Goal: Task Accomplishment & Management: Manage account settings

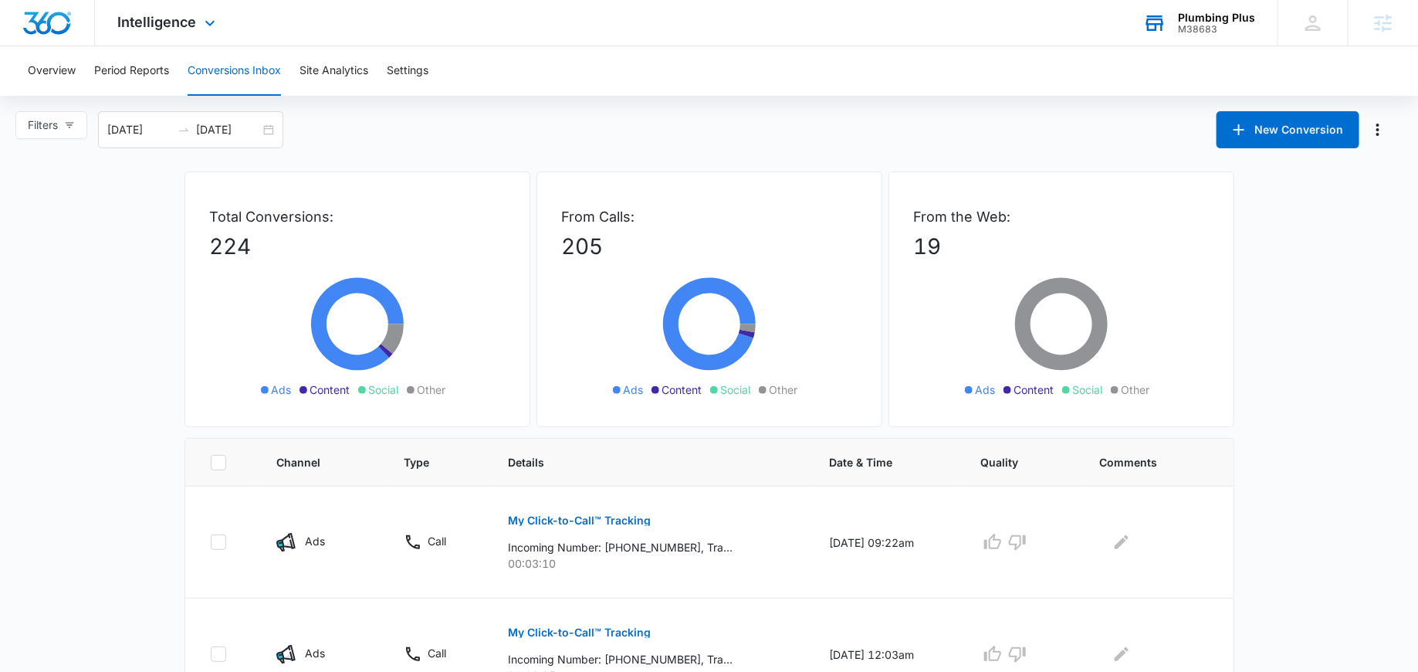
click at [1214, 24] on div "M38683" at bounding box center [1216, 29] width 77 height 11
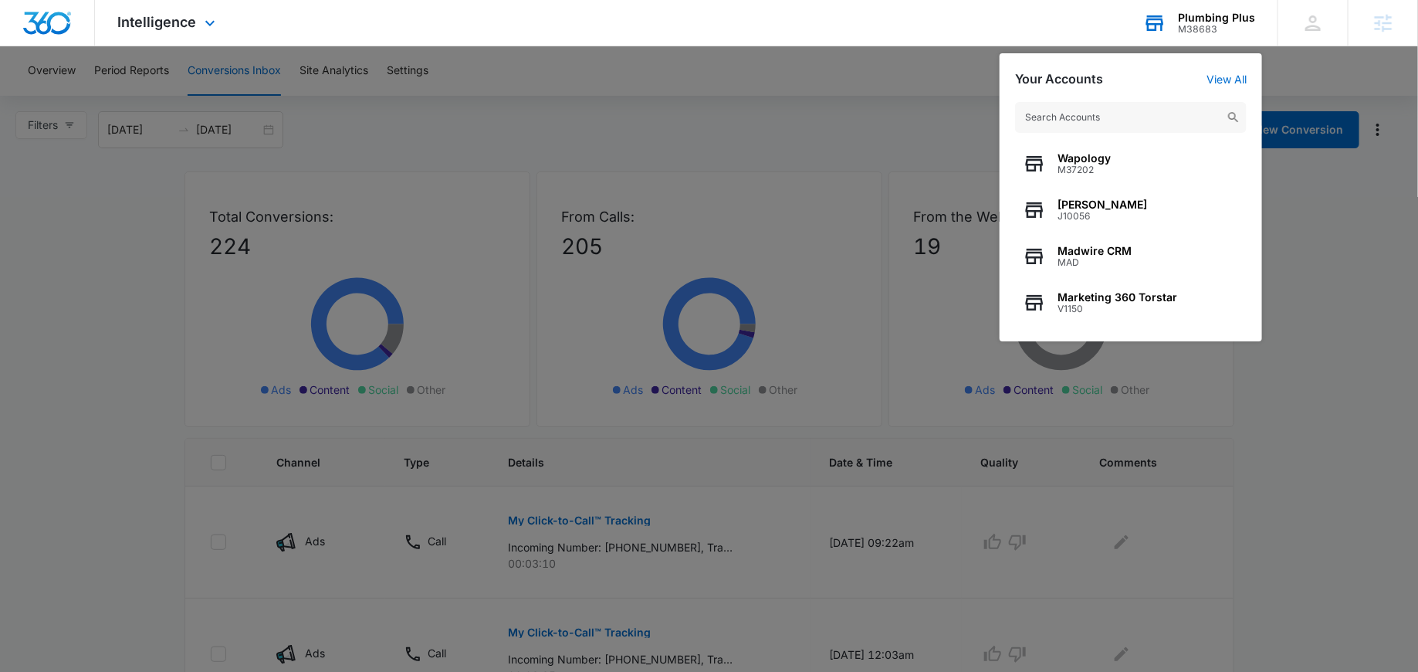
click at [1089, 116] on input "text" at bounding box center [1131, 117] width 232 height 31
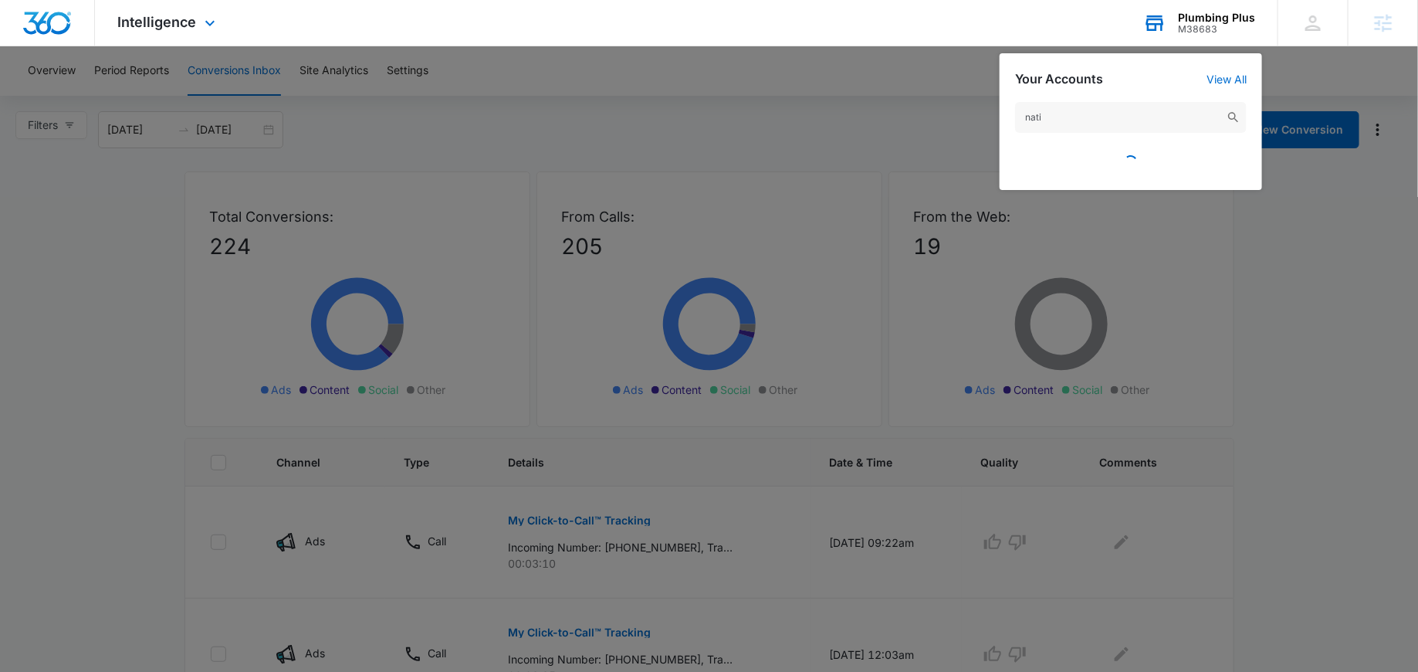
type input "natio"
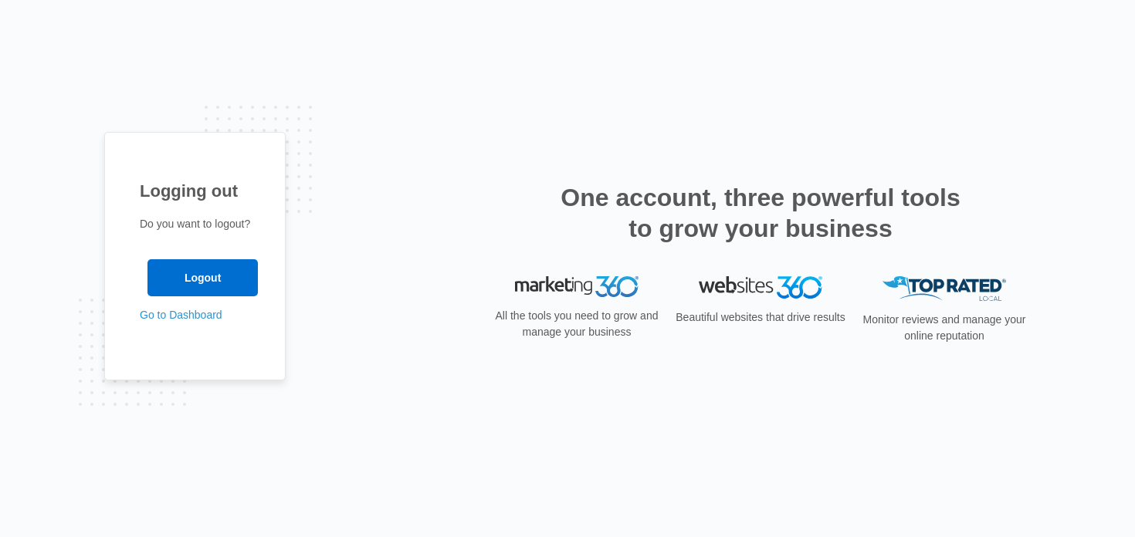
click at [193, 301] on div "Do you want to logout? Logout Go to Dashboard" at bounding box center [195, 269] width 110 height 107
click at [207, 279] on input "Logout" at bounding box center [202, 277] width 110 height 37
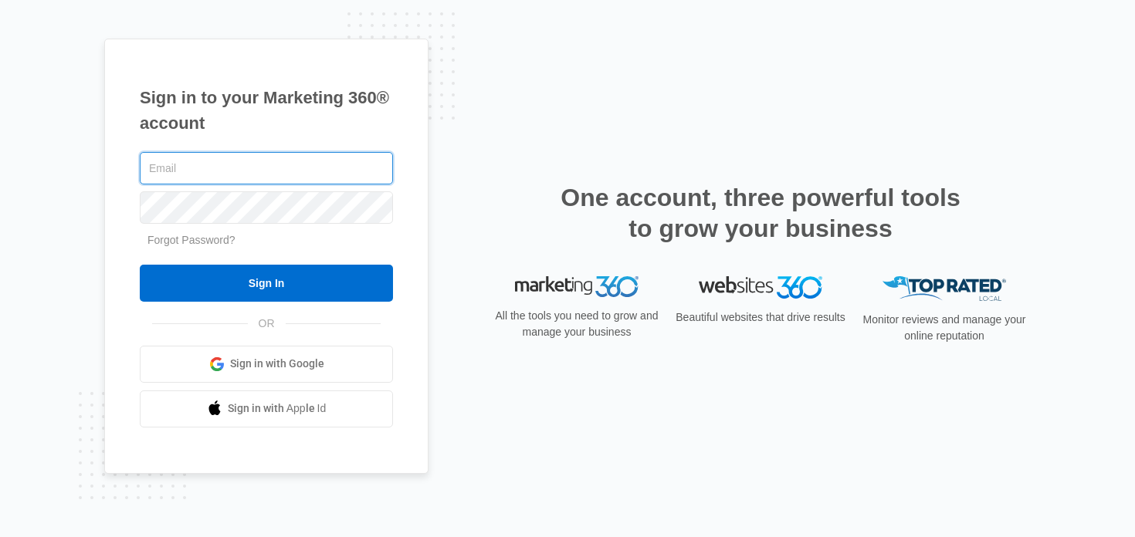
type input "aimee.lee@madwire.com"
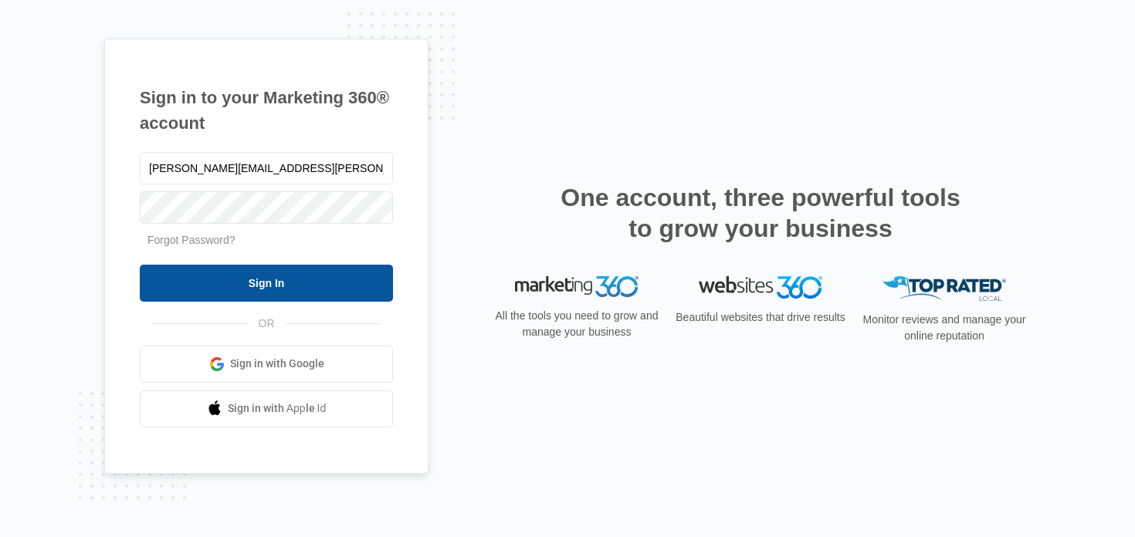
click at [260, 283] on input "Sign In" at bounding box center [266, 283] width 253 height 37
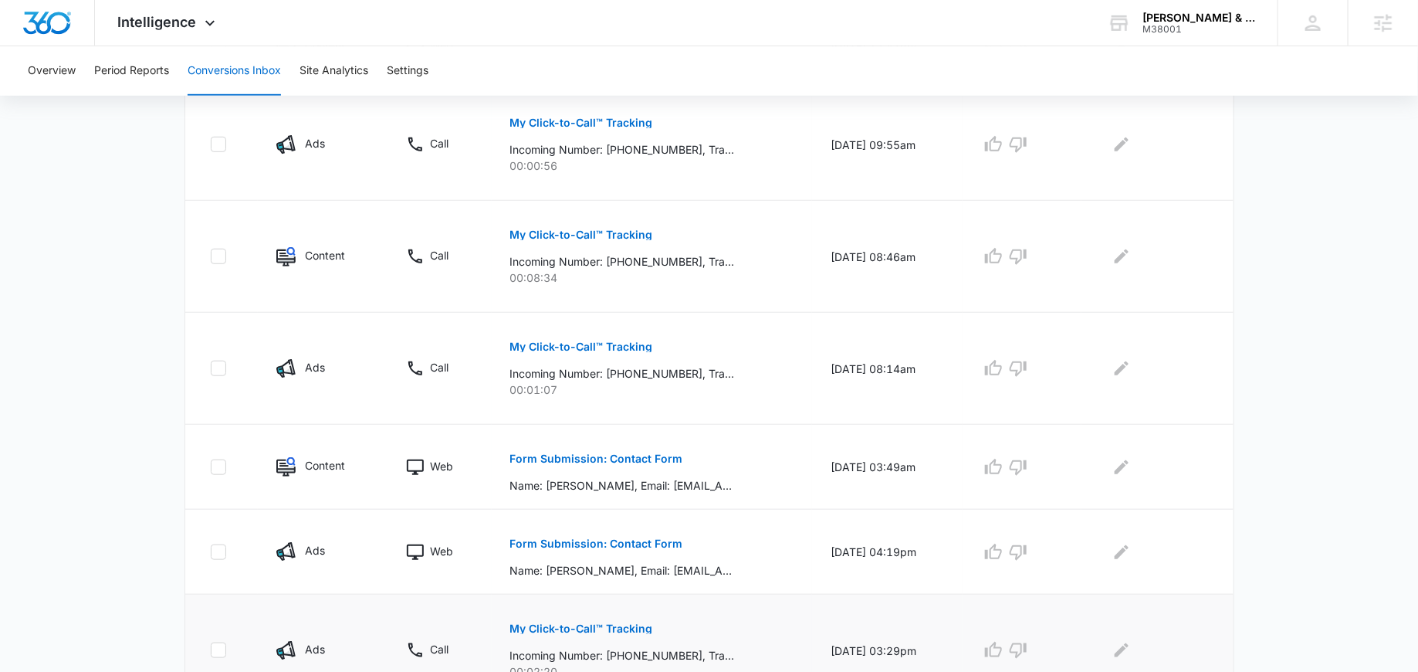
scroll to position [394, 0]
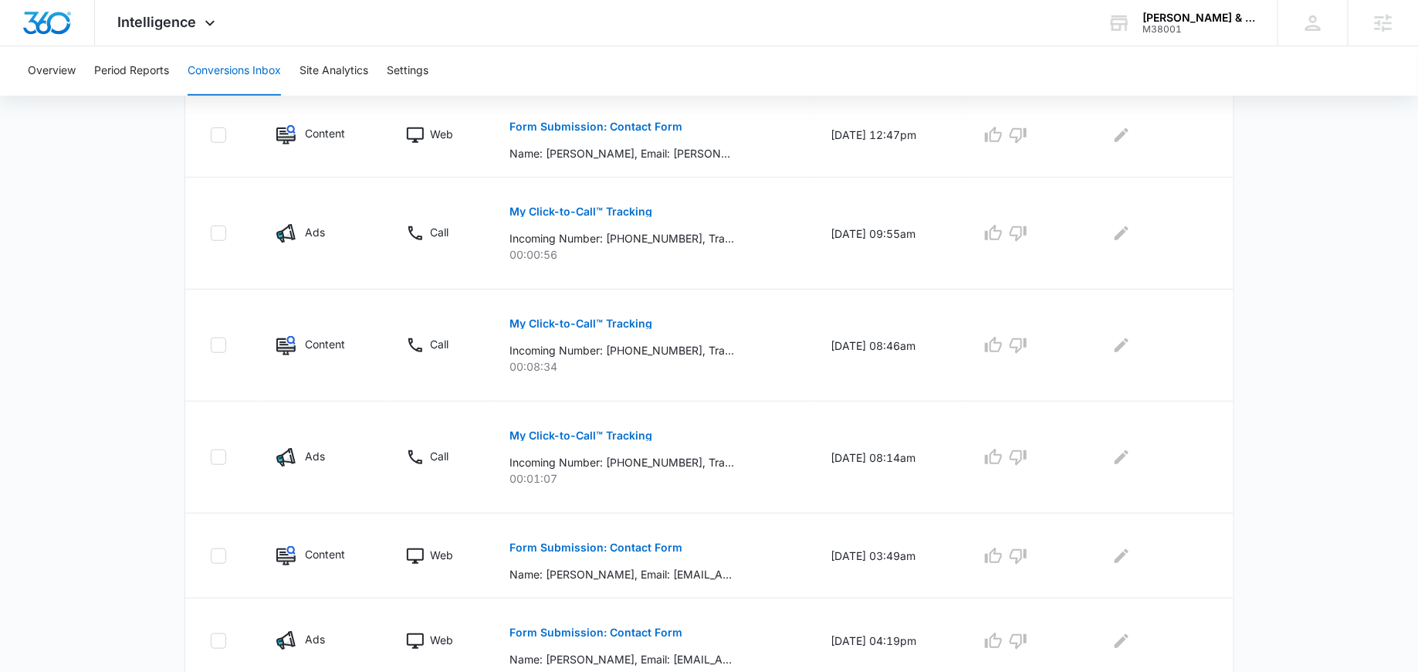
click at [1147, 46] on div "Overview Period Reports Conversions Inbox Site Analytics Settings" at bounding box center [709, 70] width 1381 height 49
click at [1150, 30] on div "M38001" at bounding box center [1199, 29] width 113 height 11
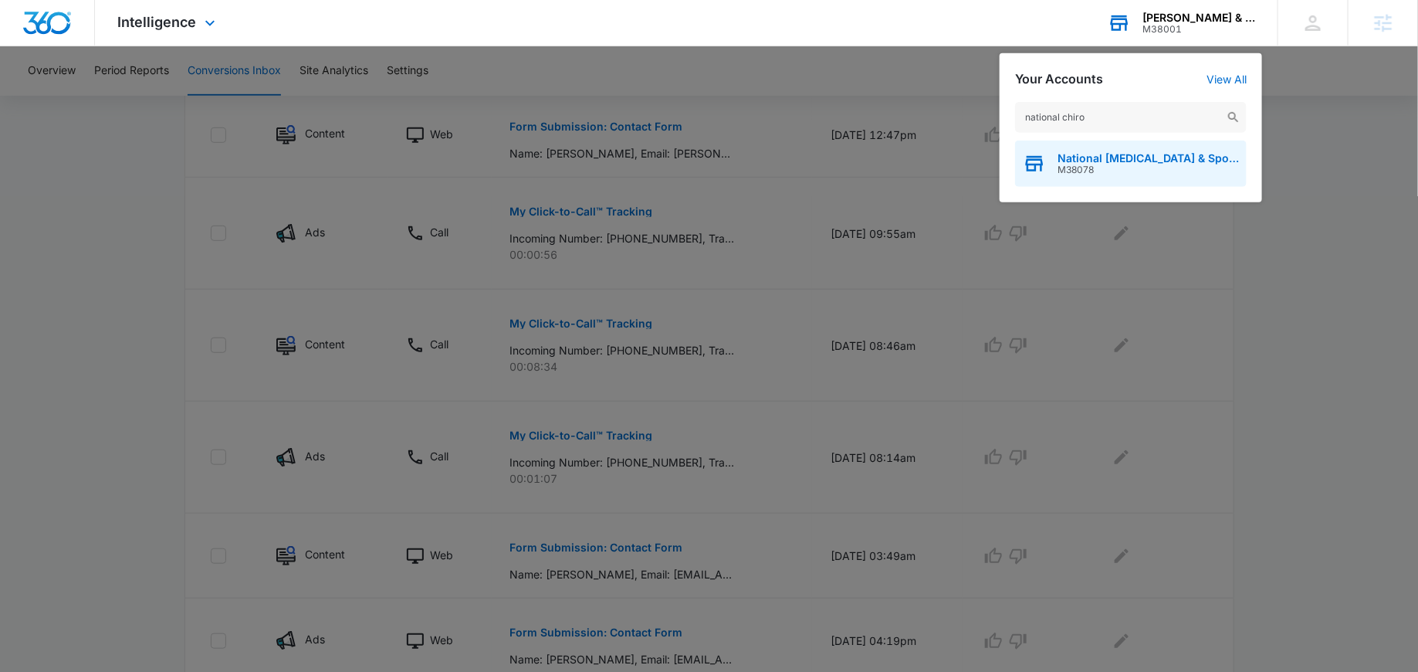
type input "national chiro"
click at [1069, 163] on span "National Chiropractic & Sports Rehabilitation LLC" at bounding box center [1148, 158] width 181 height 12
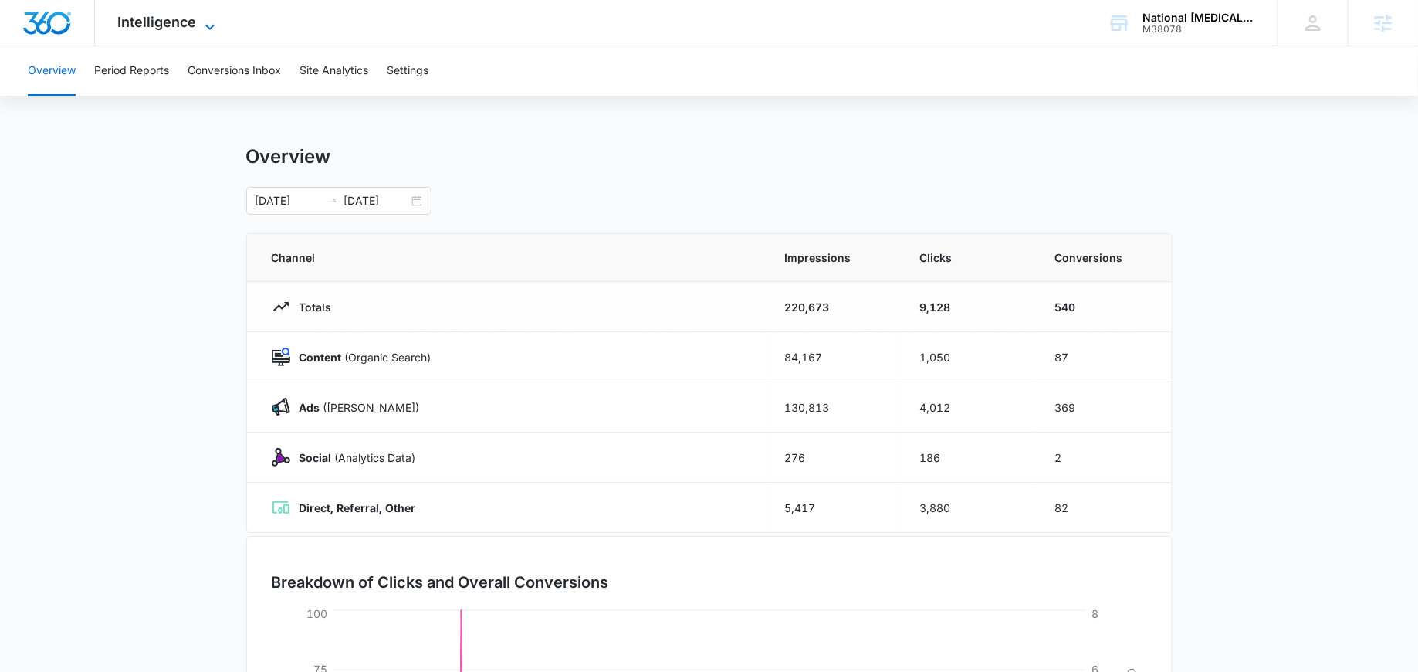
click at [167, 29] on span "Intelligence" at bounding box center [157, 22] width 79 height 16
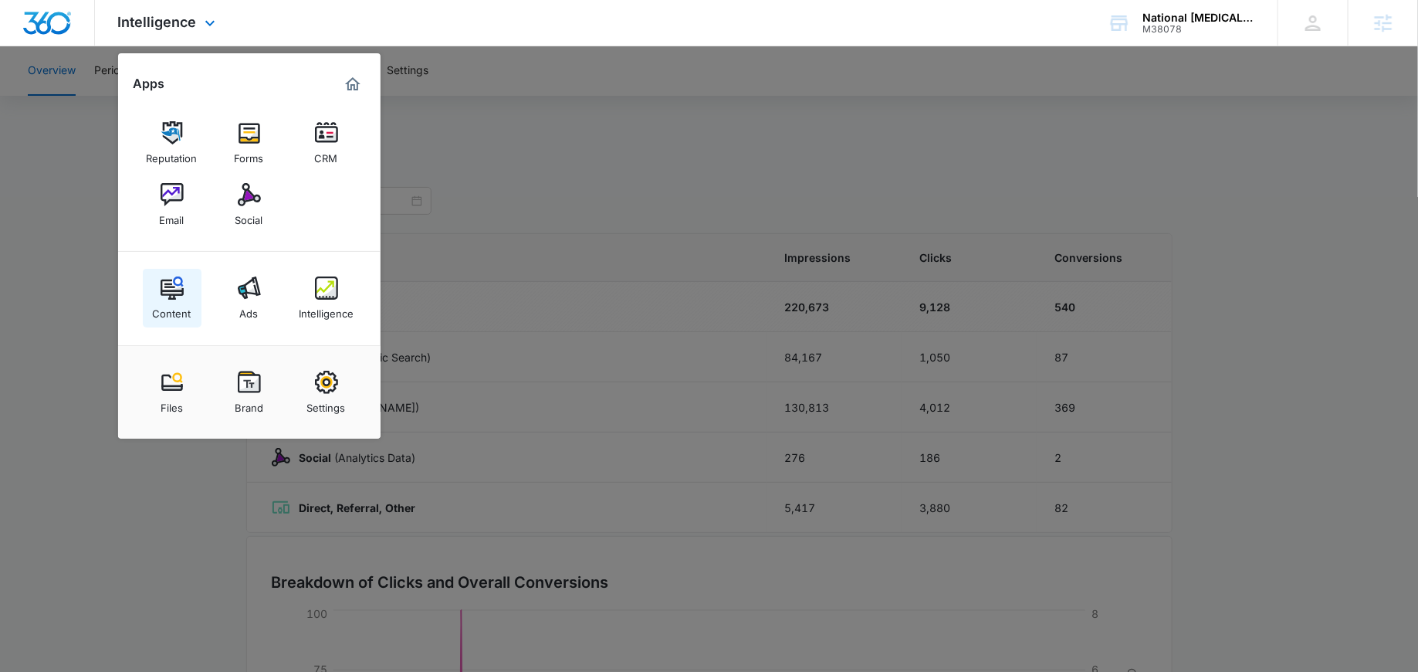
click at [174, 296] on img at bounding box center [172, 287] width 23 height 23
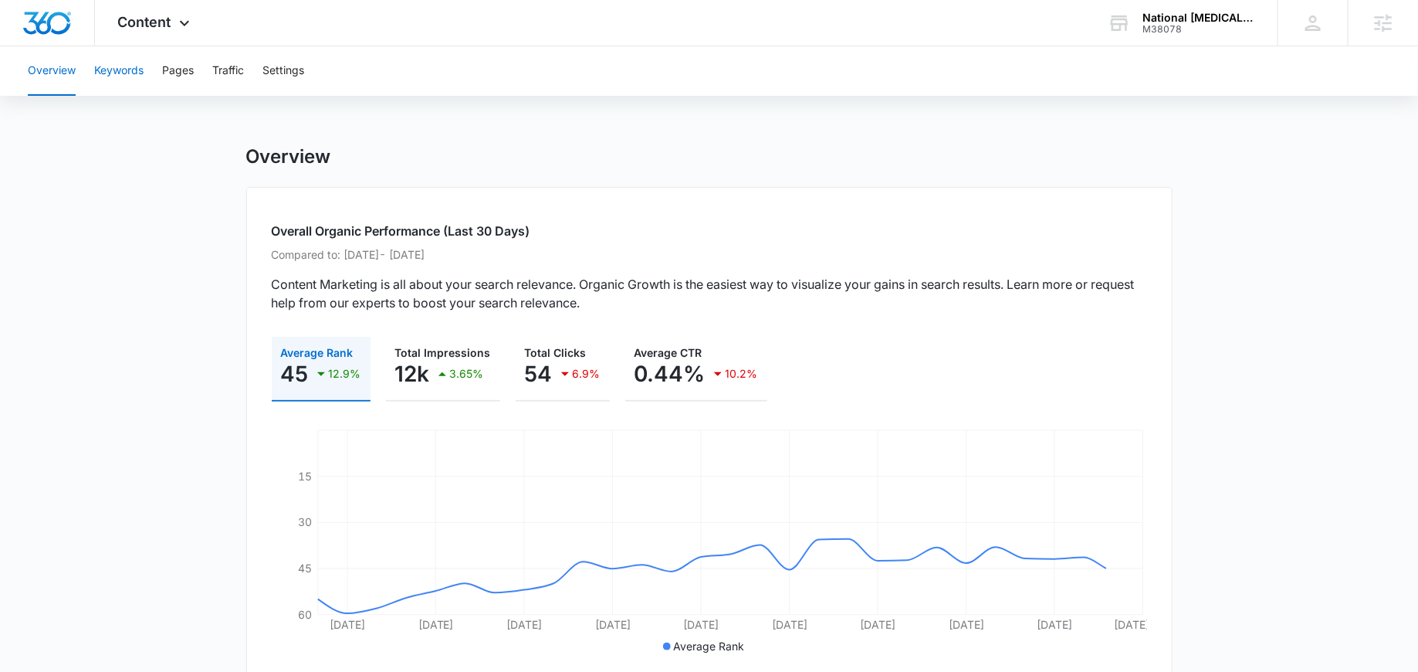
click at [119, 68] on button "Keywords" at bounding box center [118, 70] width 49 height 49
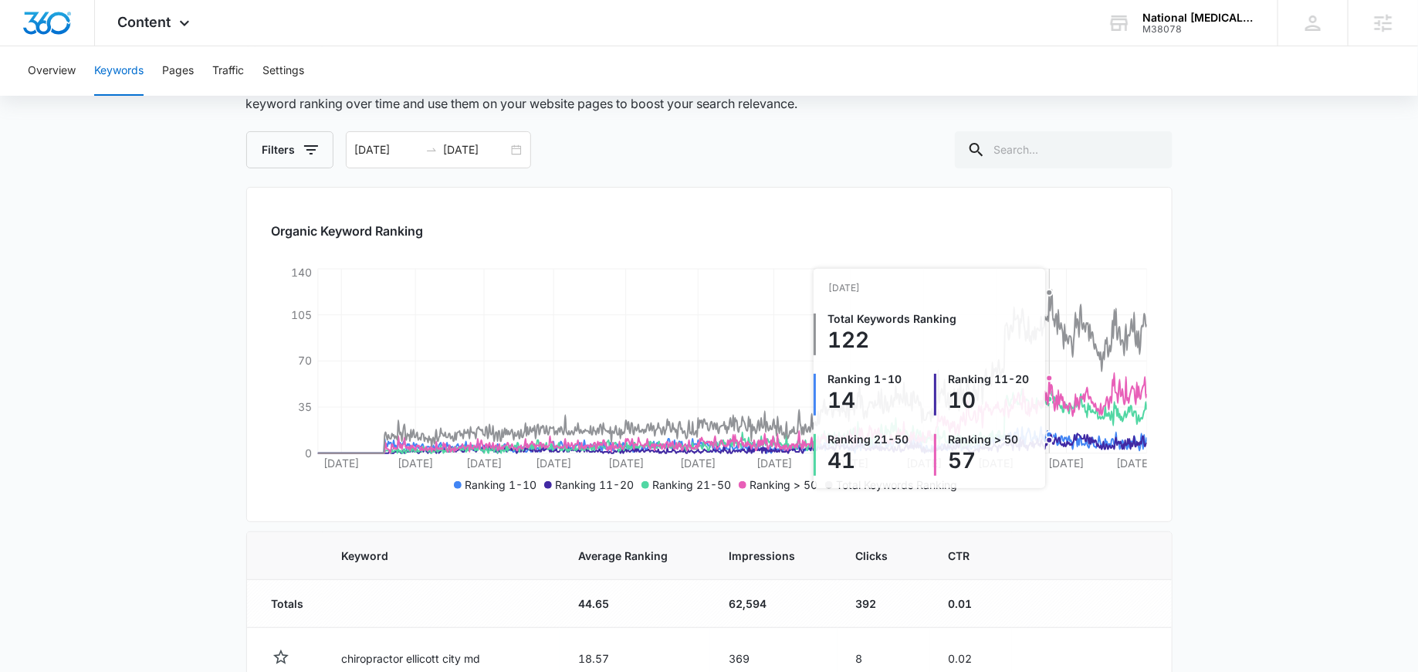
scroll to position [214, 0]
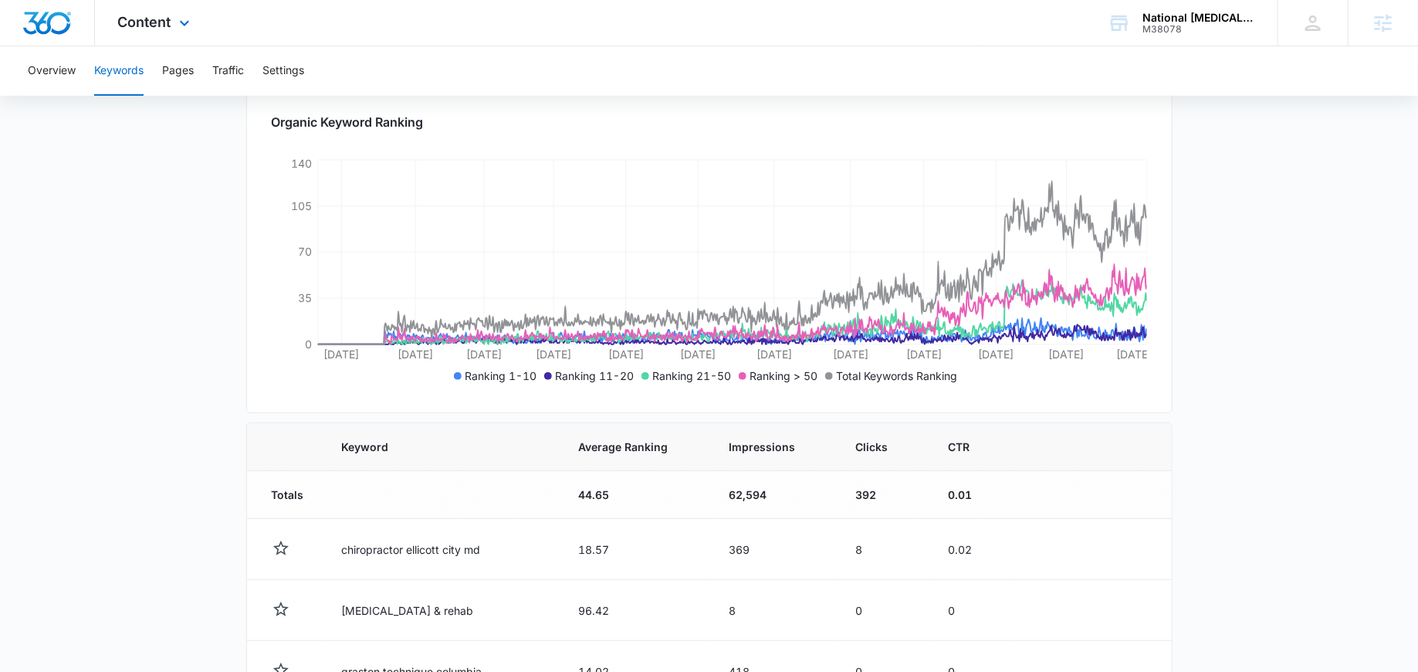
click at [142, 32] on div "Content Apps Reputation Forms CRM Email Social Content Ads Intelligence Files B…" at bounding box center [156, 23] width 122 height 46
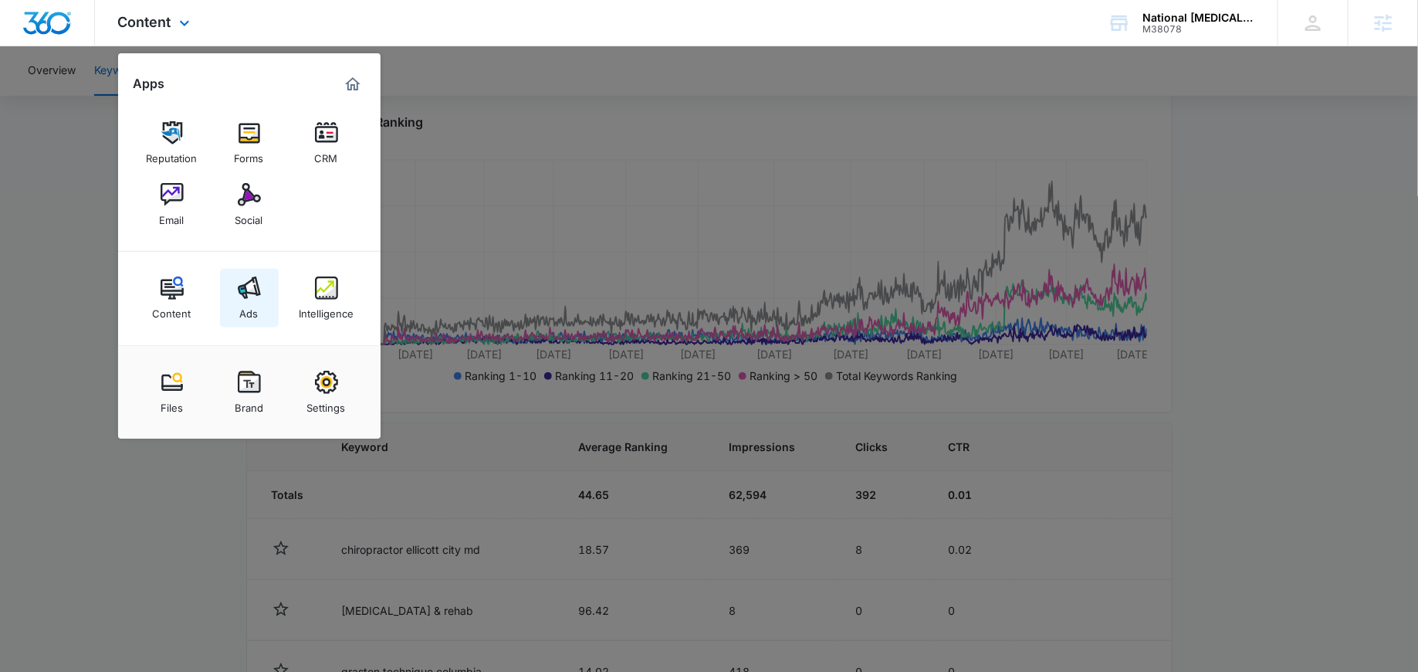
click at [241, 291] on img at bounding box center [249, 287] width 23 height 23
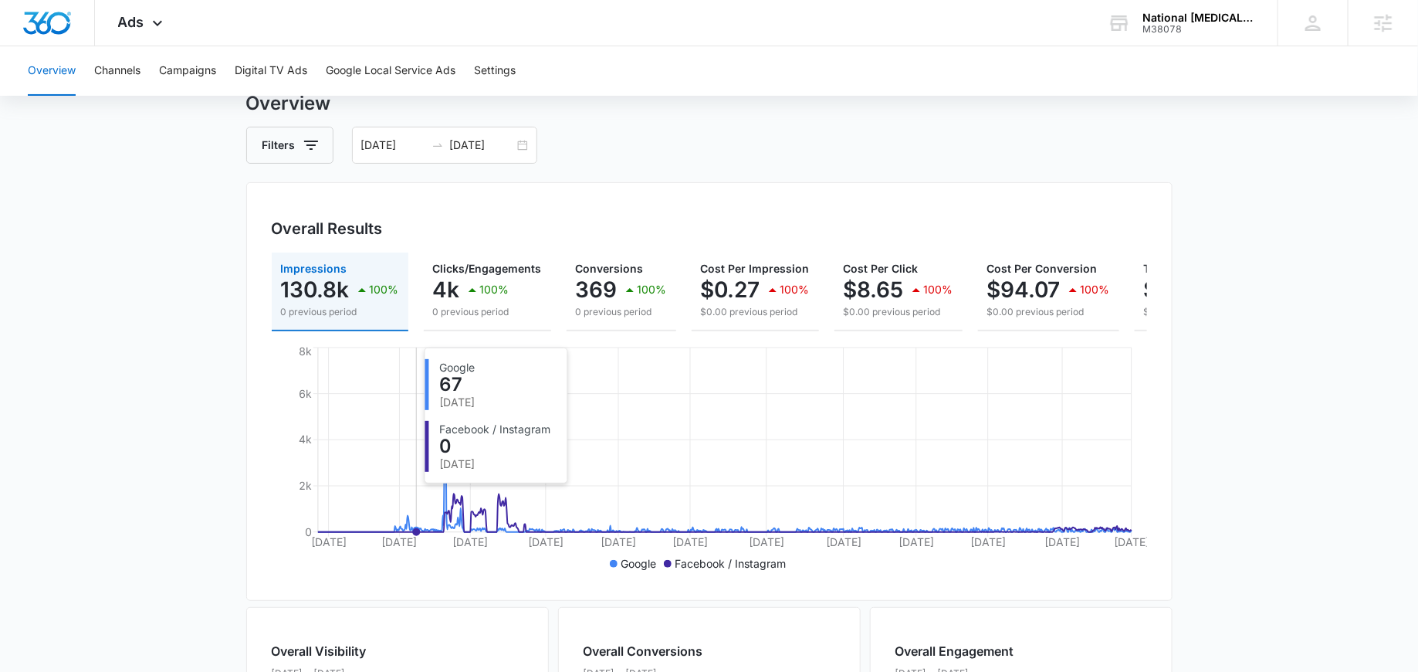
scroll to position [19, 0]
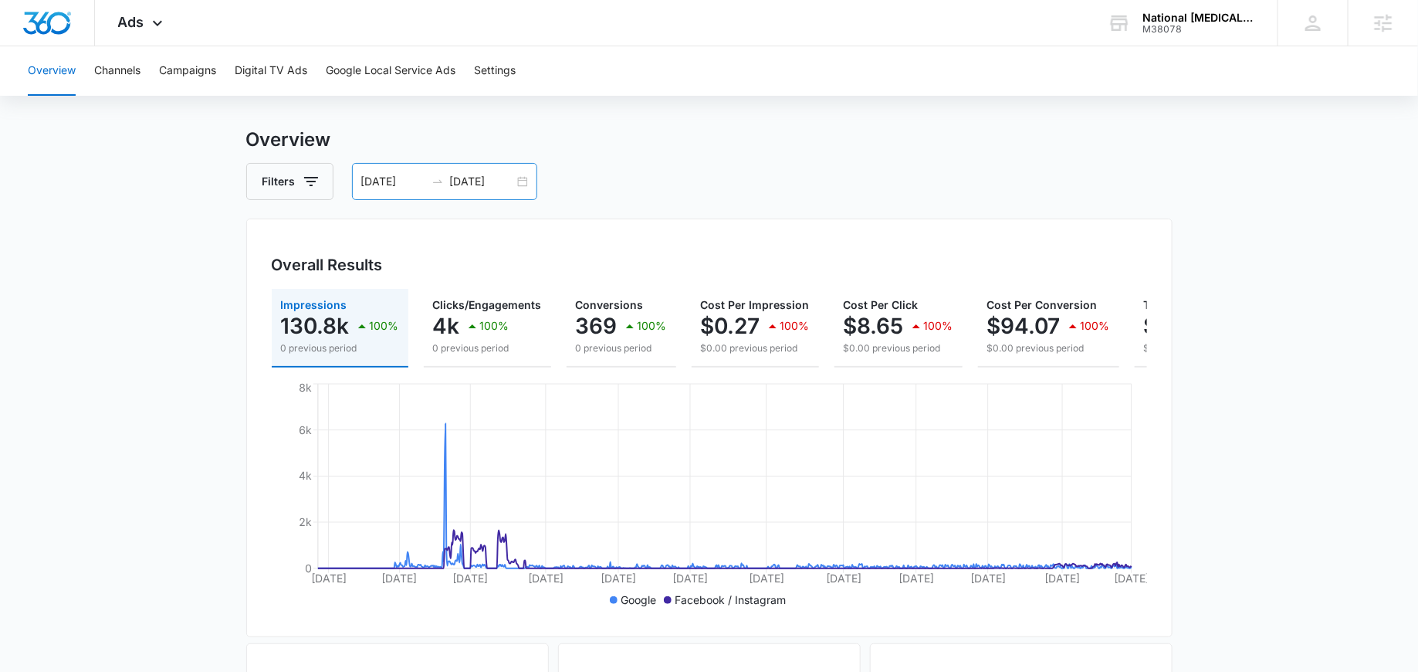
click at [527, 187] on div "01/01/2023 07/07/2025" at bounding box center [444, 181] width 185 height 37
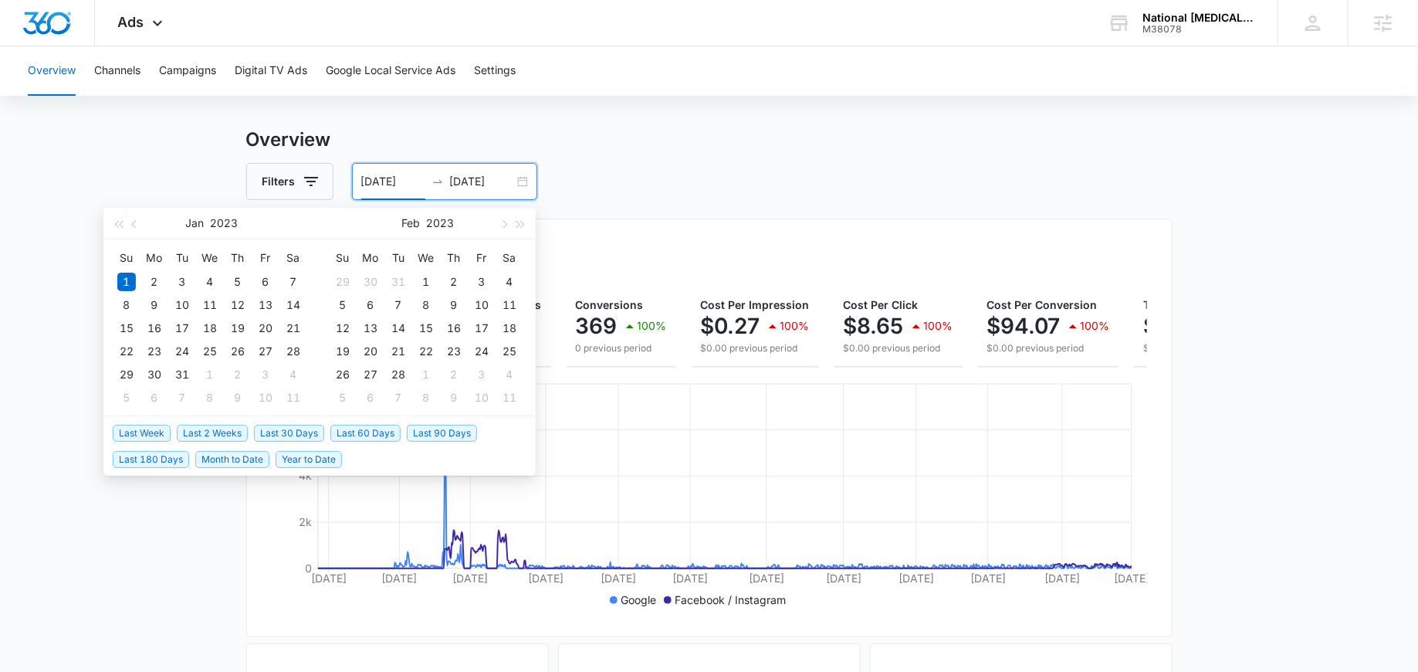
click at [290, 435] on span "Last 30 Days" at bounding box center [289, 433] width 70 height 17
type input "08/09/2025"
type input "09/08/2025"
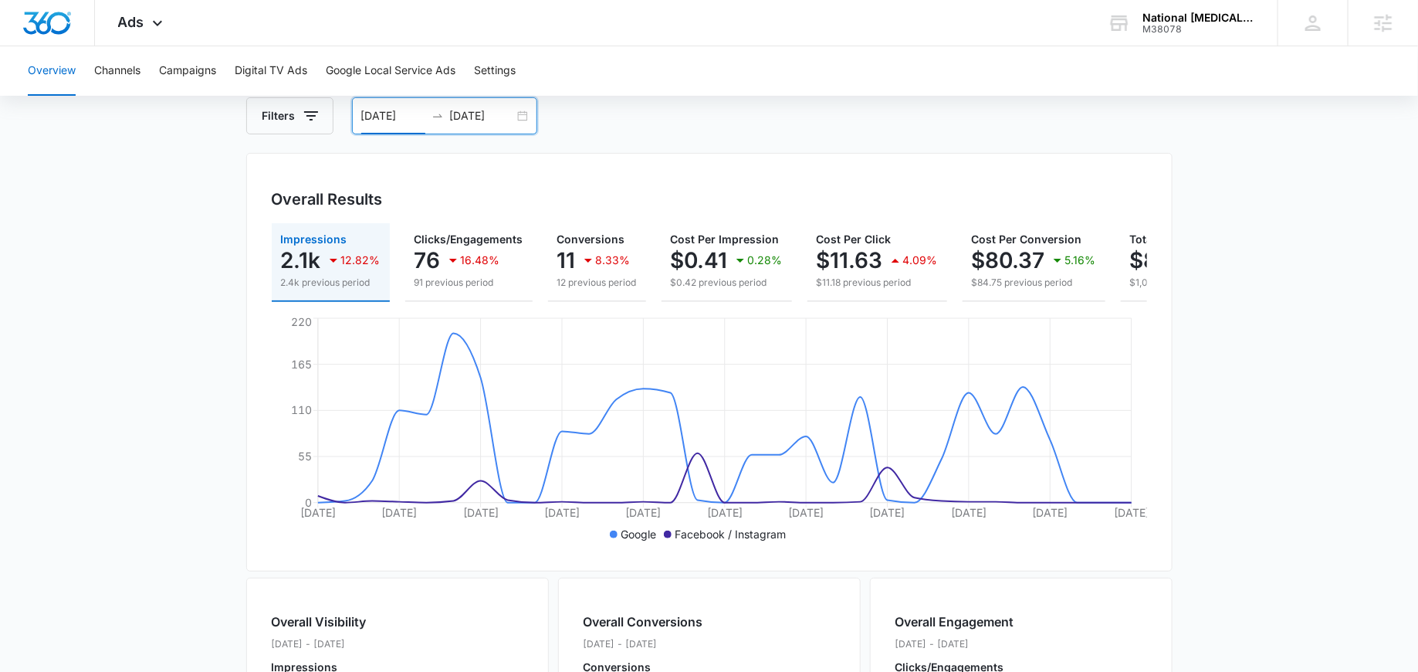
scroll to position [0, 0]
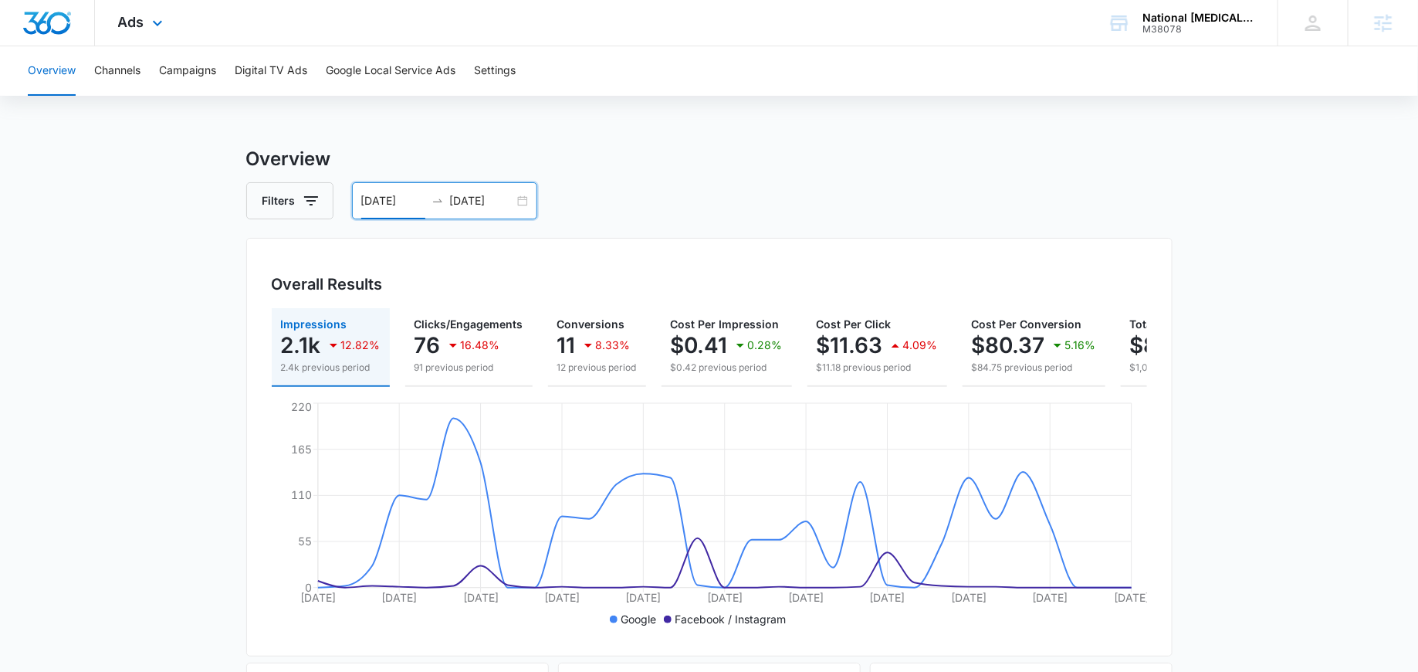
click at [124, 5] on div "Ads Apps Reputation Forms CRM Email Social Content Ads Intelligence Files Brand…" at bounding box center [142, 23] width 95 height 46
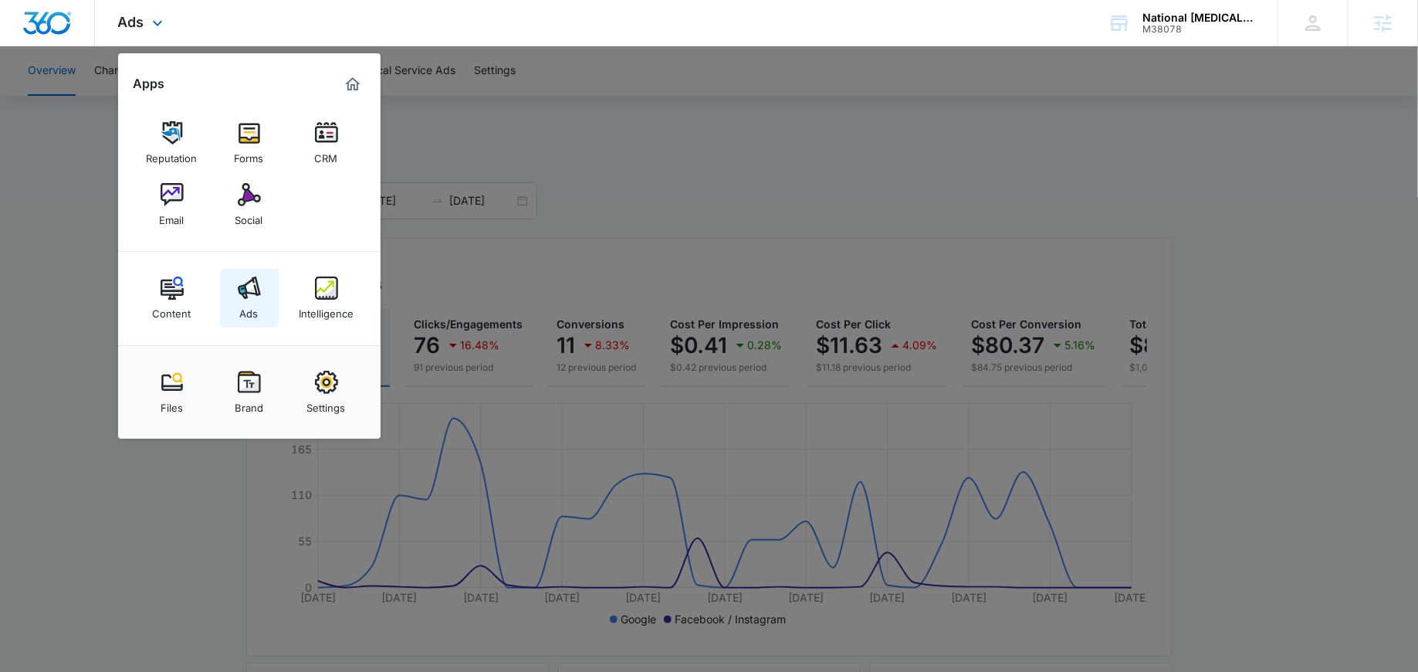
click at [241, 298] on img at bounding box center [249, 287] width 23 height 23
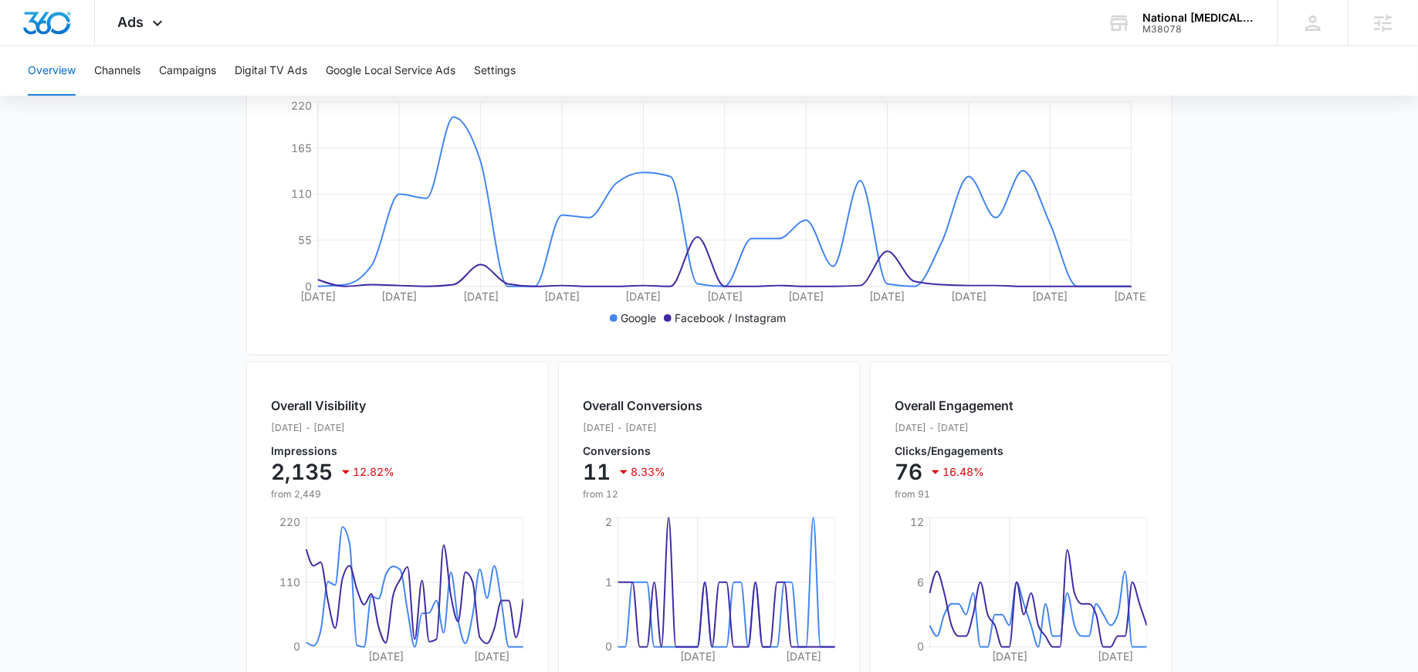
scroll to position [580, 0]
